Goal: Check status: Check status

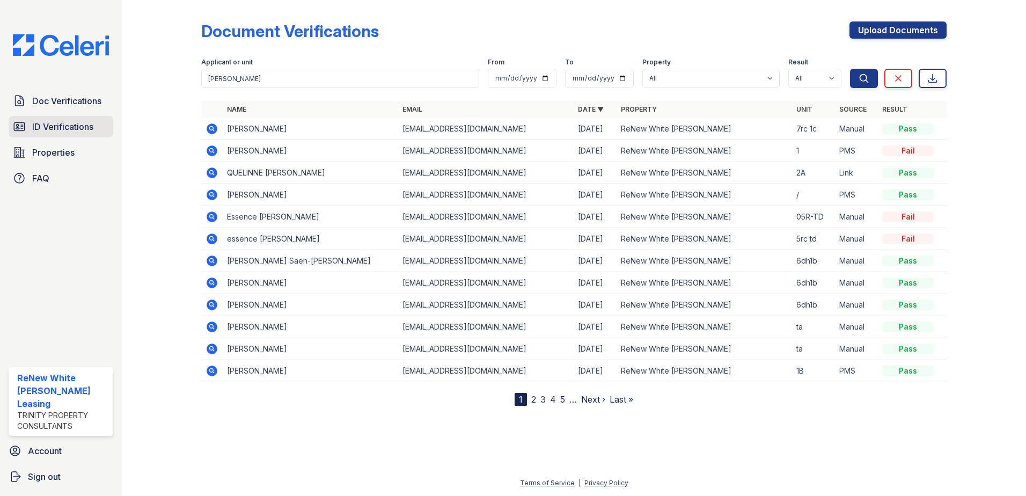
click at [79, 122] on span "ID Verifications" at bounding box center [62, 126] width 61 height 13
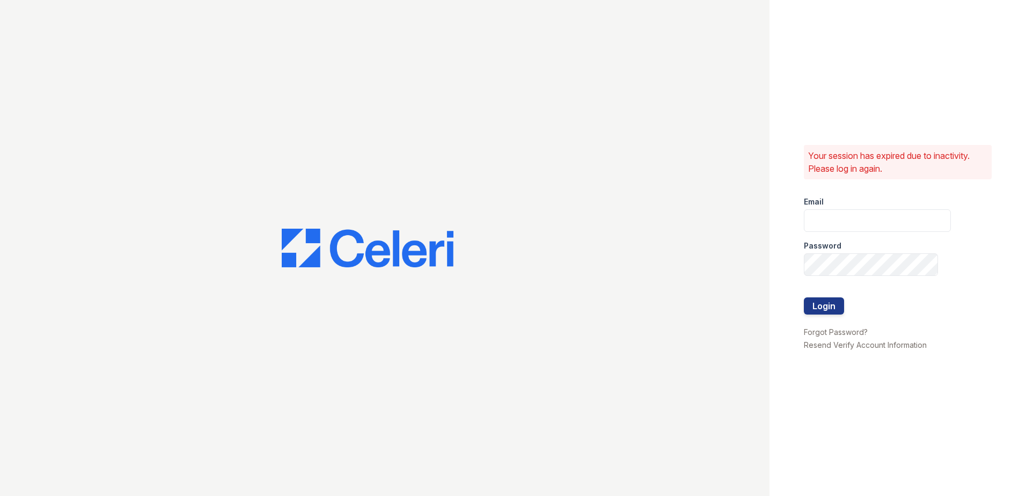
type input "renewwhitemarsh@trinity-pm.com"
click at [822, 295] on div at bounding box center [877, 286] width 147 height 21
click at [824, 299] on button "Login" at bounding box center [824, 305] width 40 height 17
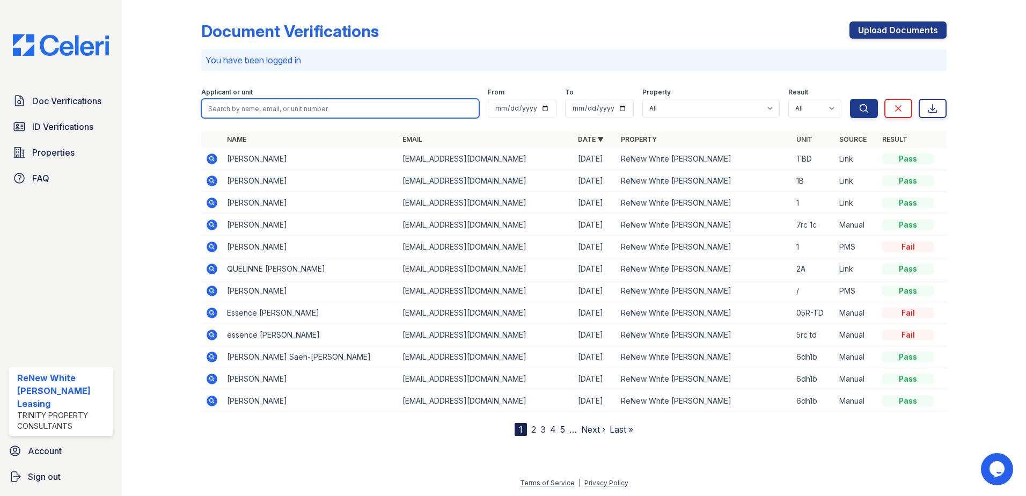
click at [403, 109] on input "search" at bounding box center [340, 108] width 278 height 19
type input "[PERSON_NAME]"
click at [850, 99] on button "Search" at bounding box center [864, 108] width 28 height 19
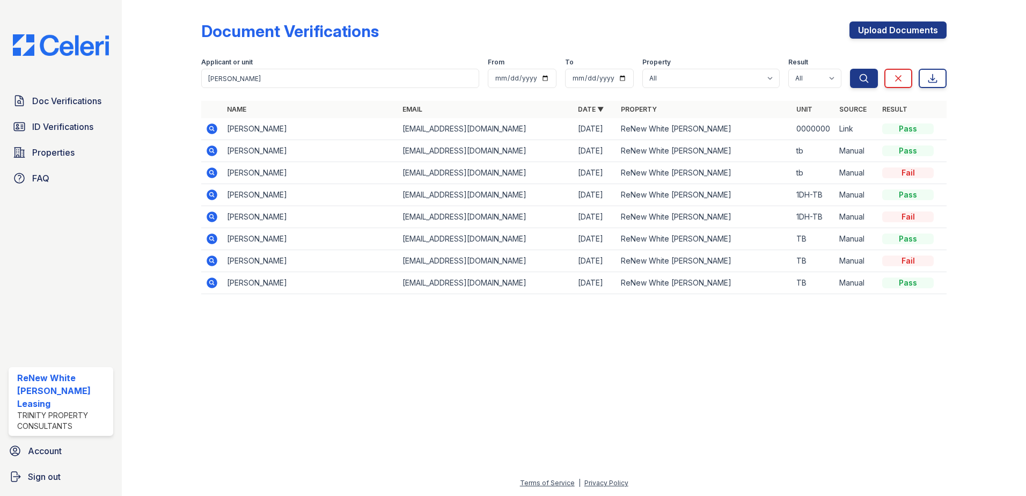
click at [208, 128] on icon at bounding box center [212, 128] width 11 height 11
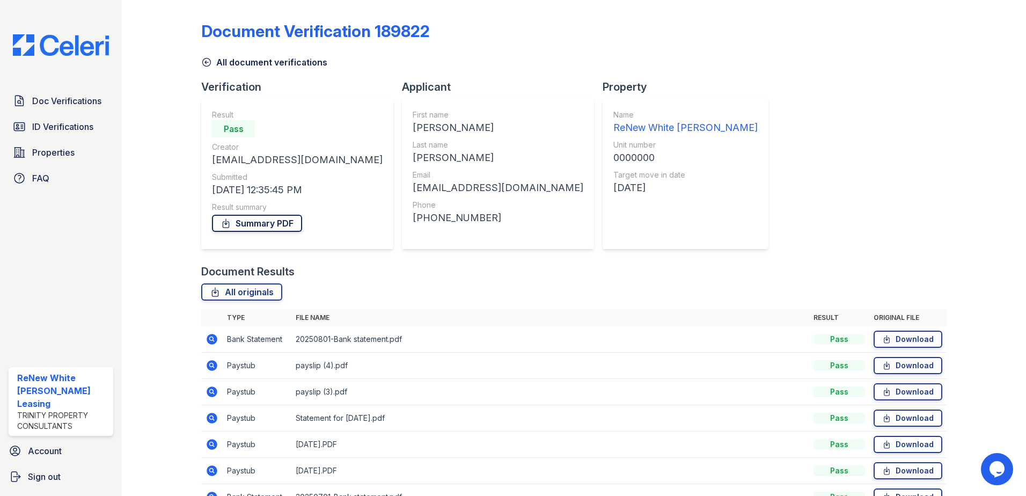
click at [280, 230] on link "Summary PDF" at bounding box center [257, 223] width 90 height 17
click at [46, 127] on span "ID Verifications" at bounding box center [62, 126] width 61 height 13
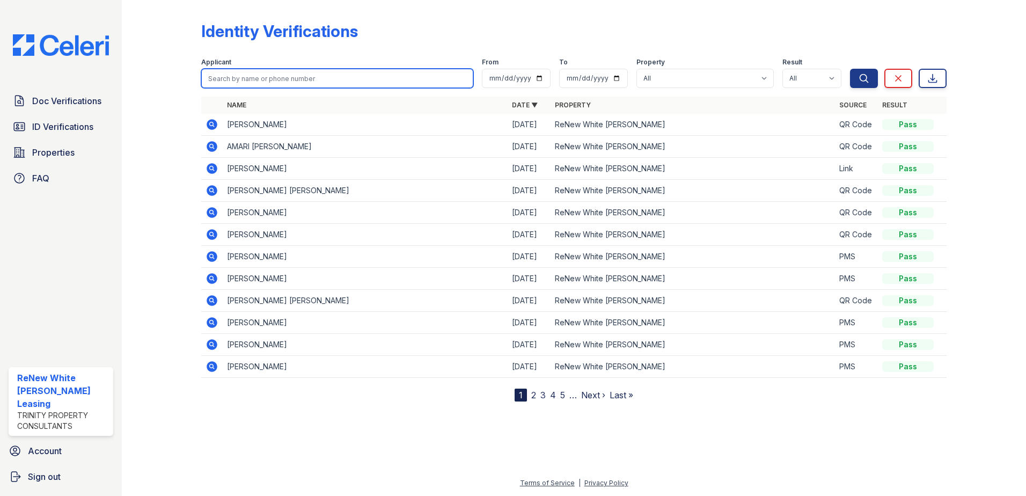
click at [256, 82] on input "search" at bounding box center [337, 78] width 272 height 19
type input "[PERSON_NAME]"
click at [850, 69] on button "Search" at bounding box center [864, 78] width 28 height 19
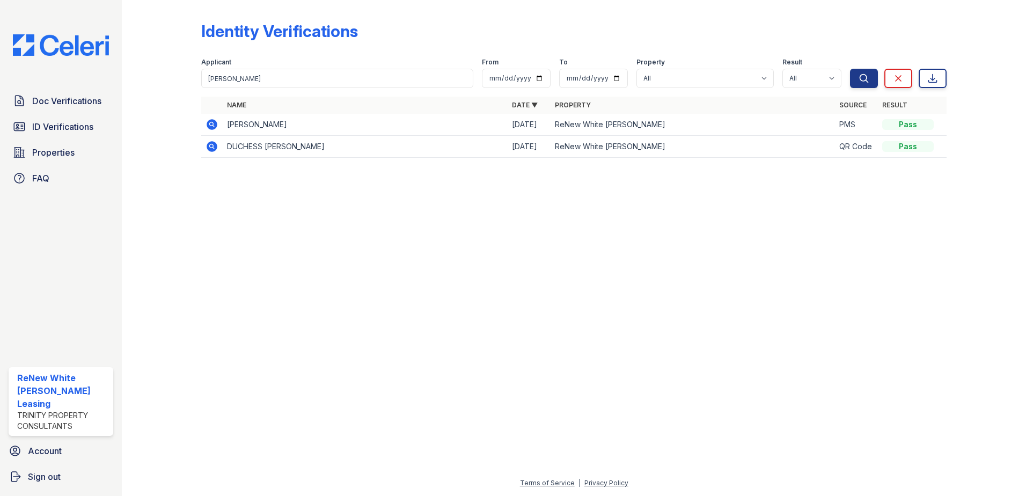
click at [209, 124] on icon at bounding box center [212, 124] width 11 height 11
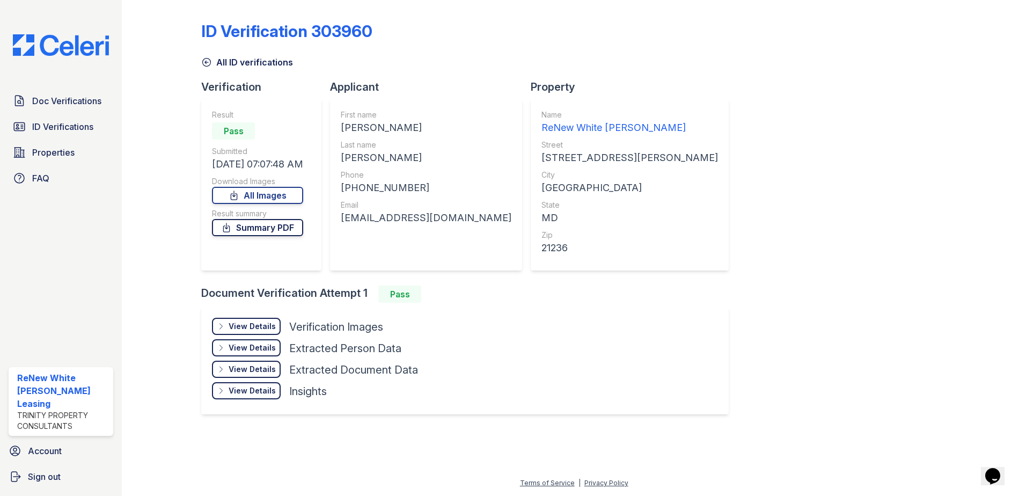
click at [284, 224] on link "Summary PDF" at bounding box center [257, 227] width 91 height 17
